Goal: Find specific page/section: Find specific page/section

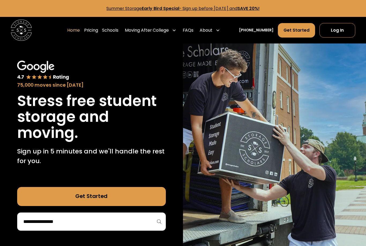
click at [119, 30] on link "Schools" at bounding box center [110, 30] width 16 height 15
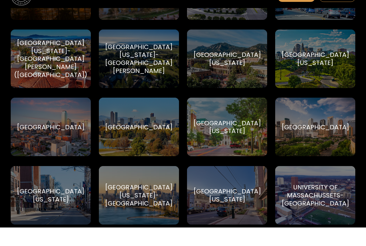
scroll to position [2951, 0]
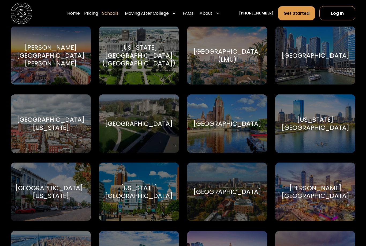
scroll to position [1266, 0]
click at [326, 130] on div "[US_STATE][GEOGRAPHIC_DATA]" at bounding box center [316, 124] width 68 height 16
